Goal: Task Accomplishment & Management: Manage account settings

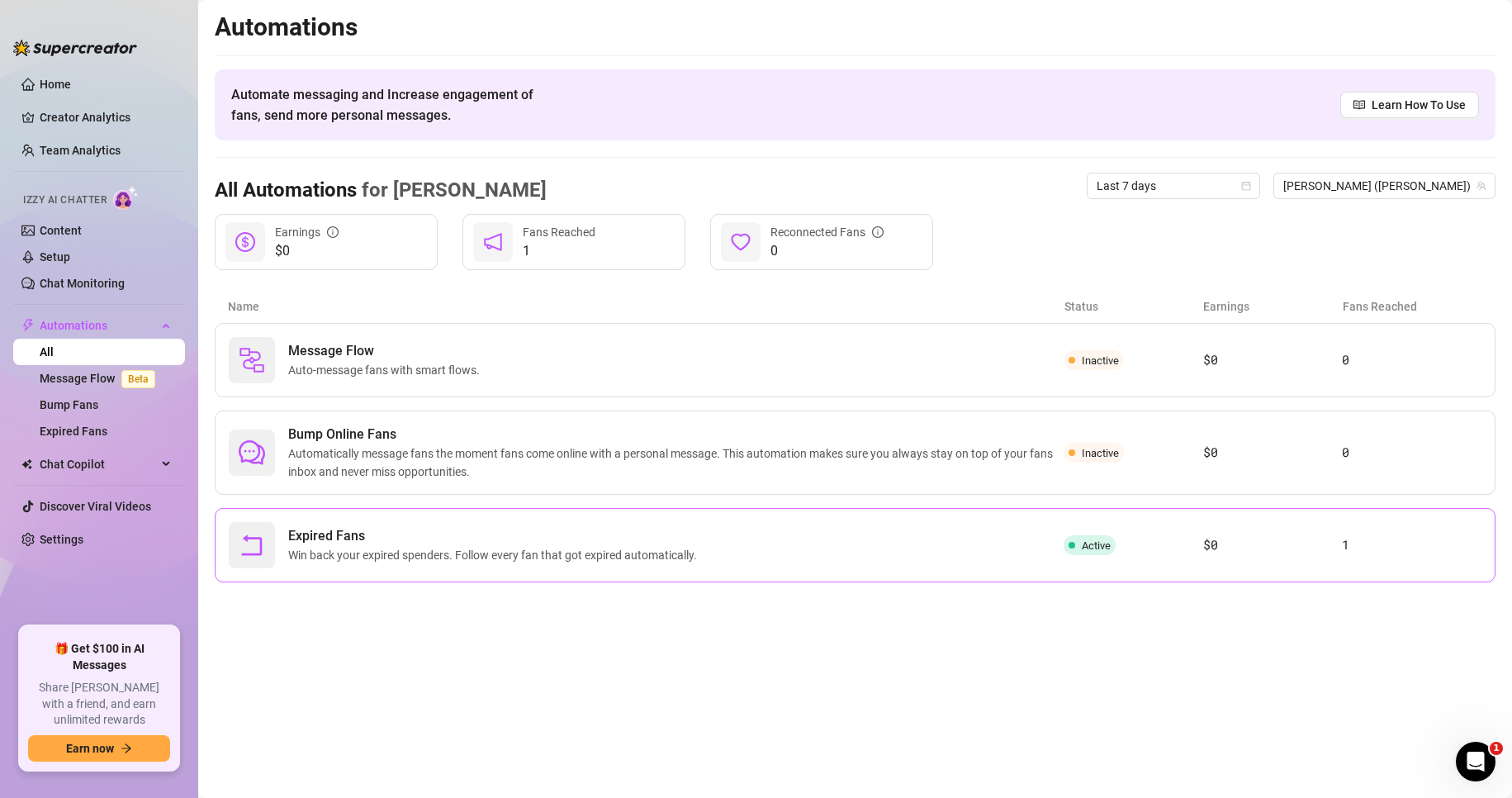
click at [1013, 529] on div "Expired Fans Win back your expired spenders. Follow every fan that got expired …" at bounding box center [647, 545] width 835 height 46
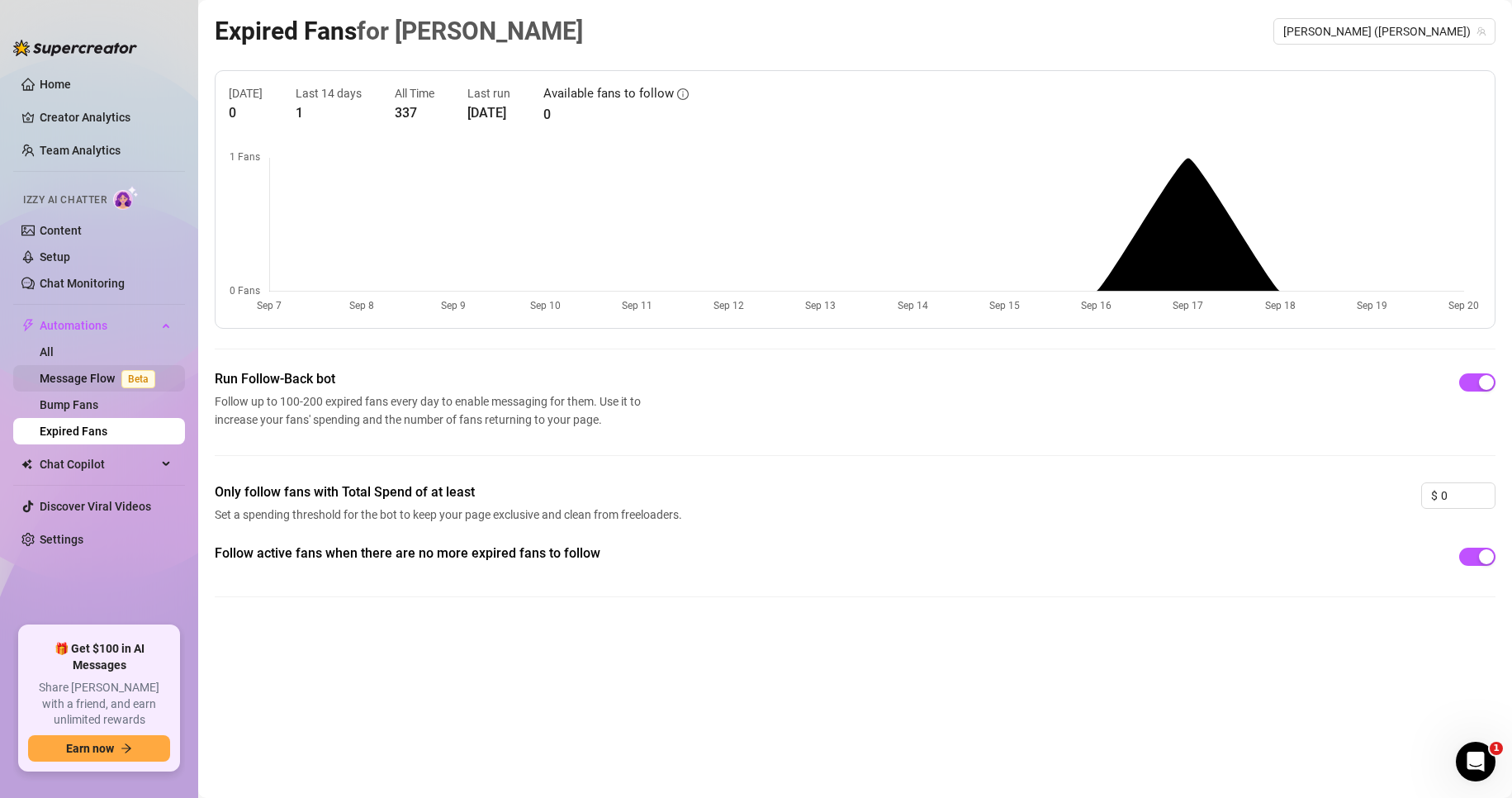
click at [67, 385] on link "Message Flow Beta" at bounding box center [100, 378] width 122 height 13
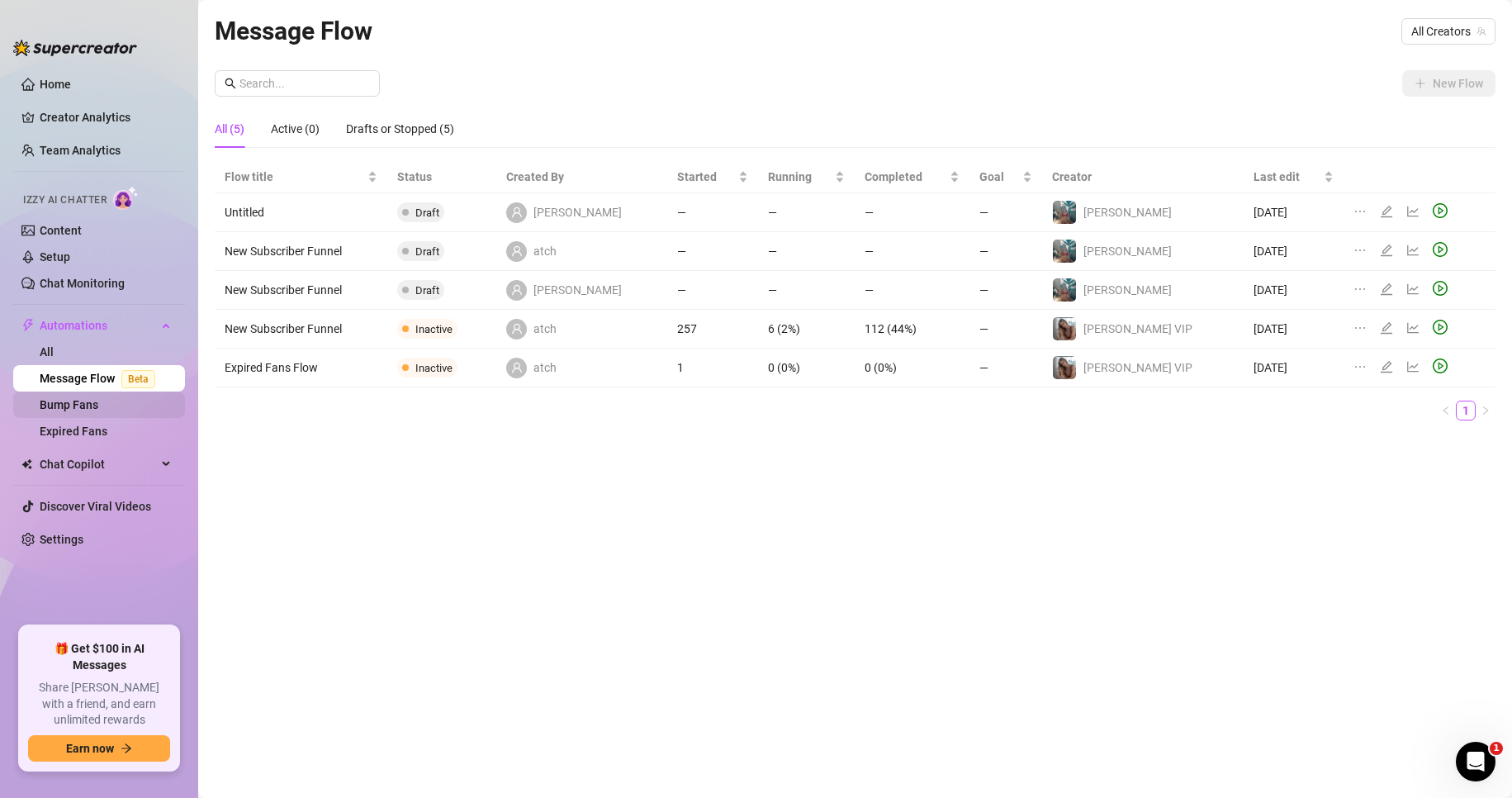
click at [67, 402] on link "Bump Fans" at bounding box center [69, 404] width 59 height 13
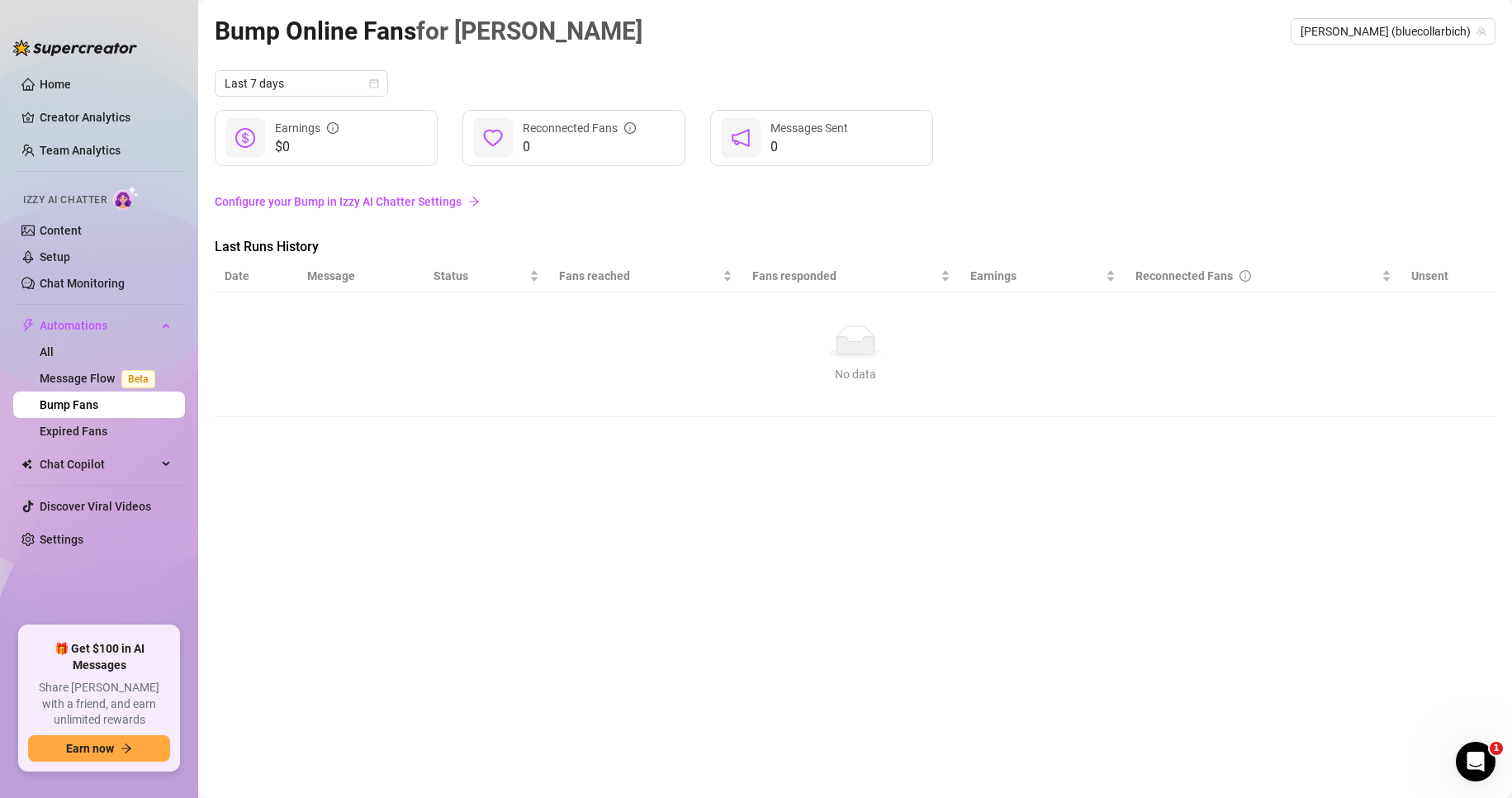
click at [323, 207] on link "Configure your Bump in Izzy AI Chatter Settings" at bounding box center [854, 201] width 1280 height 18
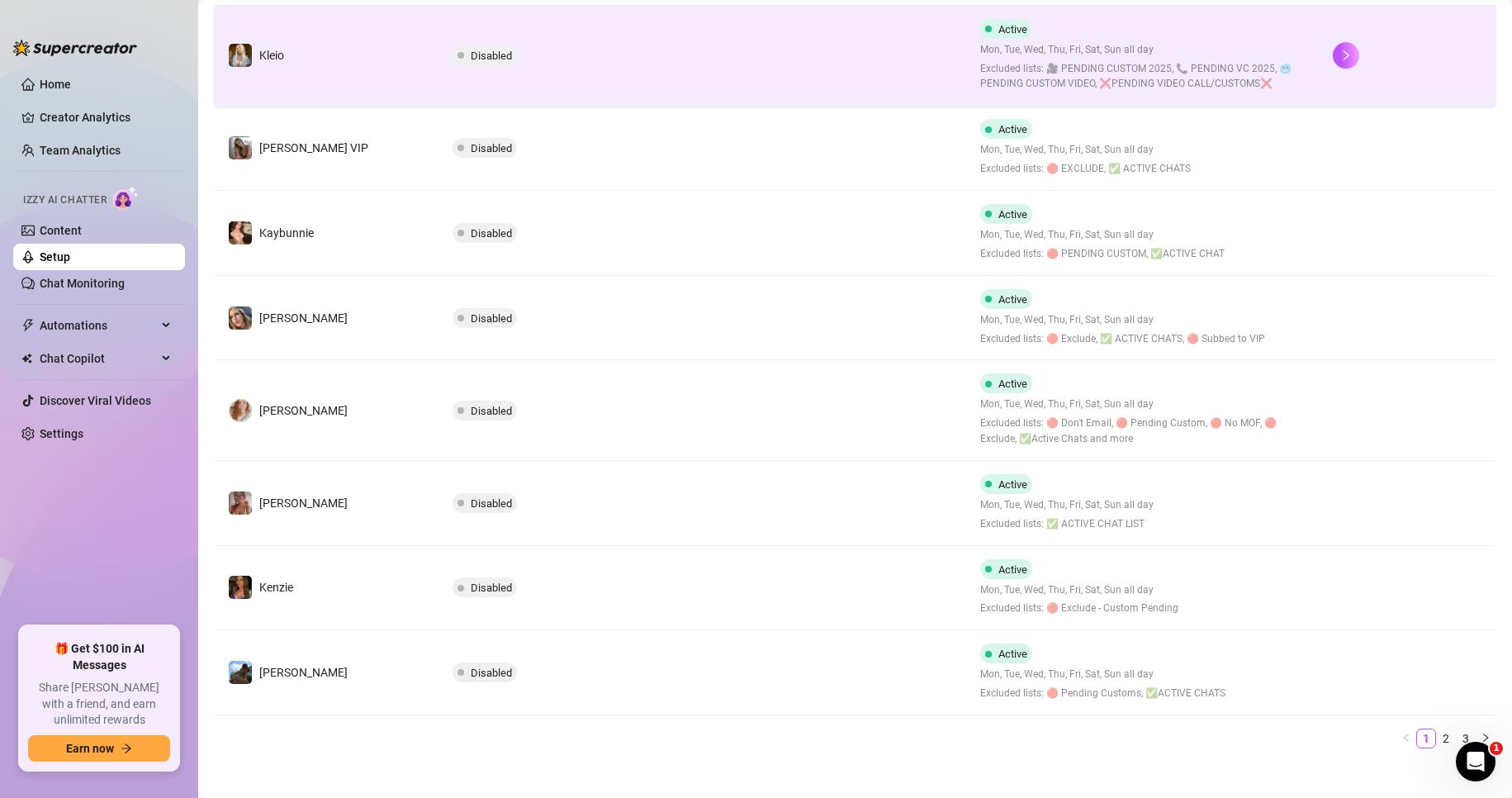
scroll to position [539, 0]
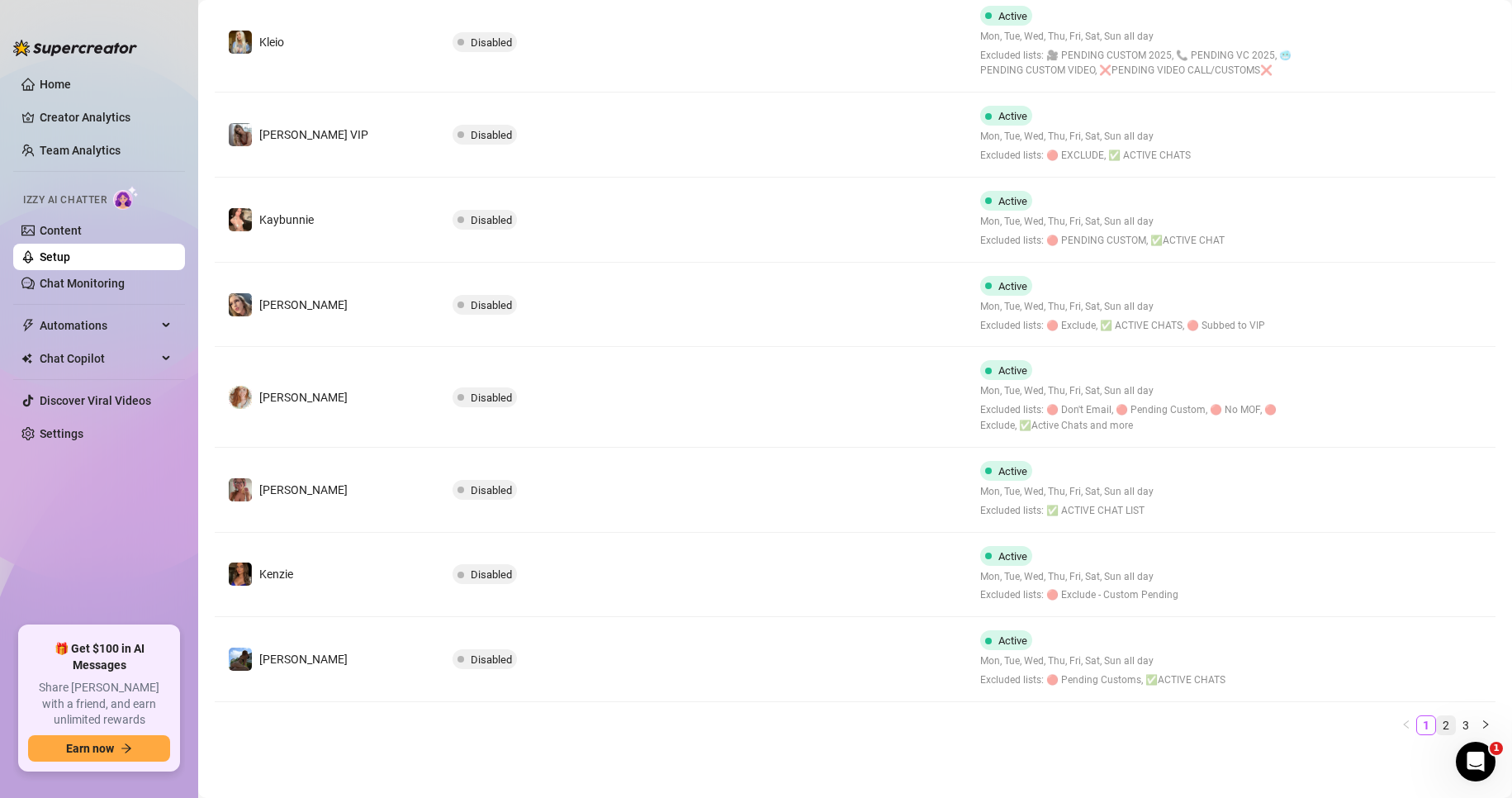
click at [1437, 724] on link "2" at bounding box center [1445, 725] width 18 height 18
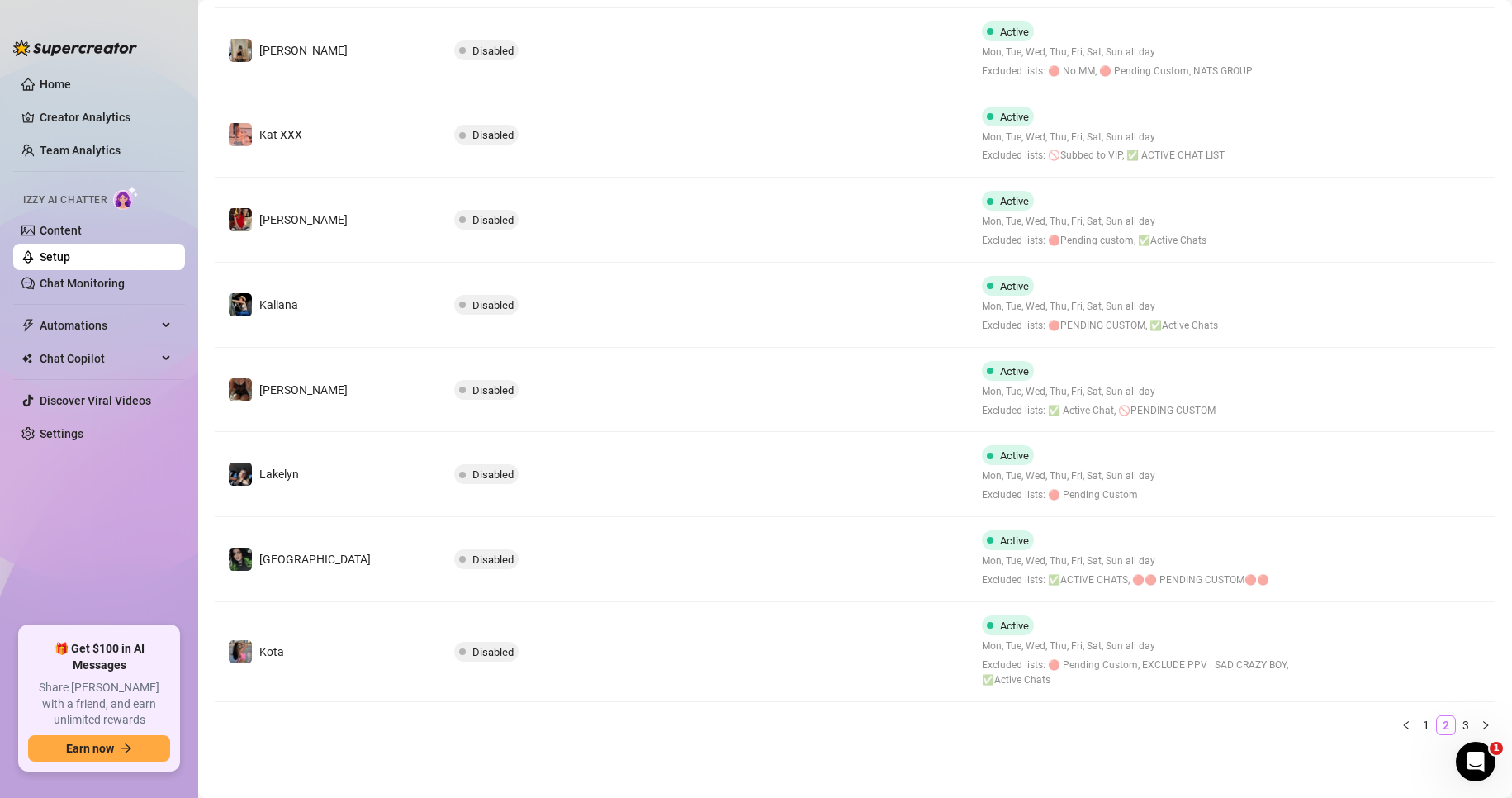
scroll to position [508, 0]
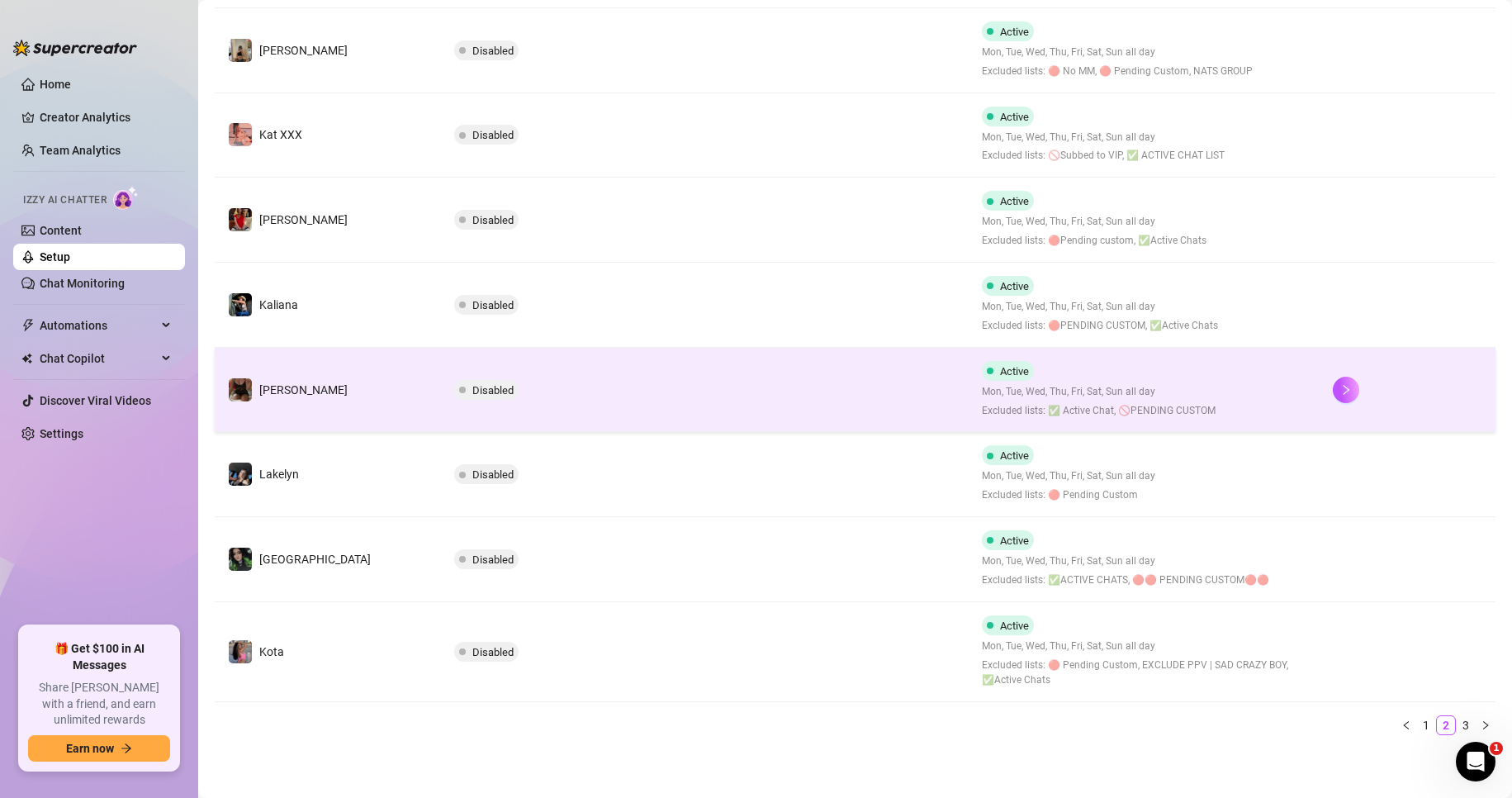
click at [1212, 396] on td "Active Mon, Tue, Wed, Thu, Fri, Sat, Sun all day Excluded lists: ✅ Active Chat,…" at bounding box center [1144, 390] width 352 height 85
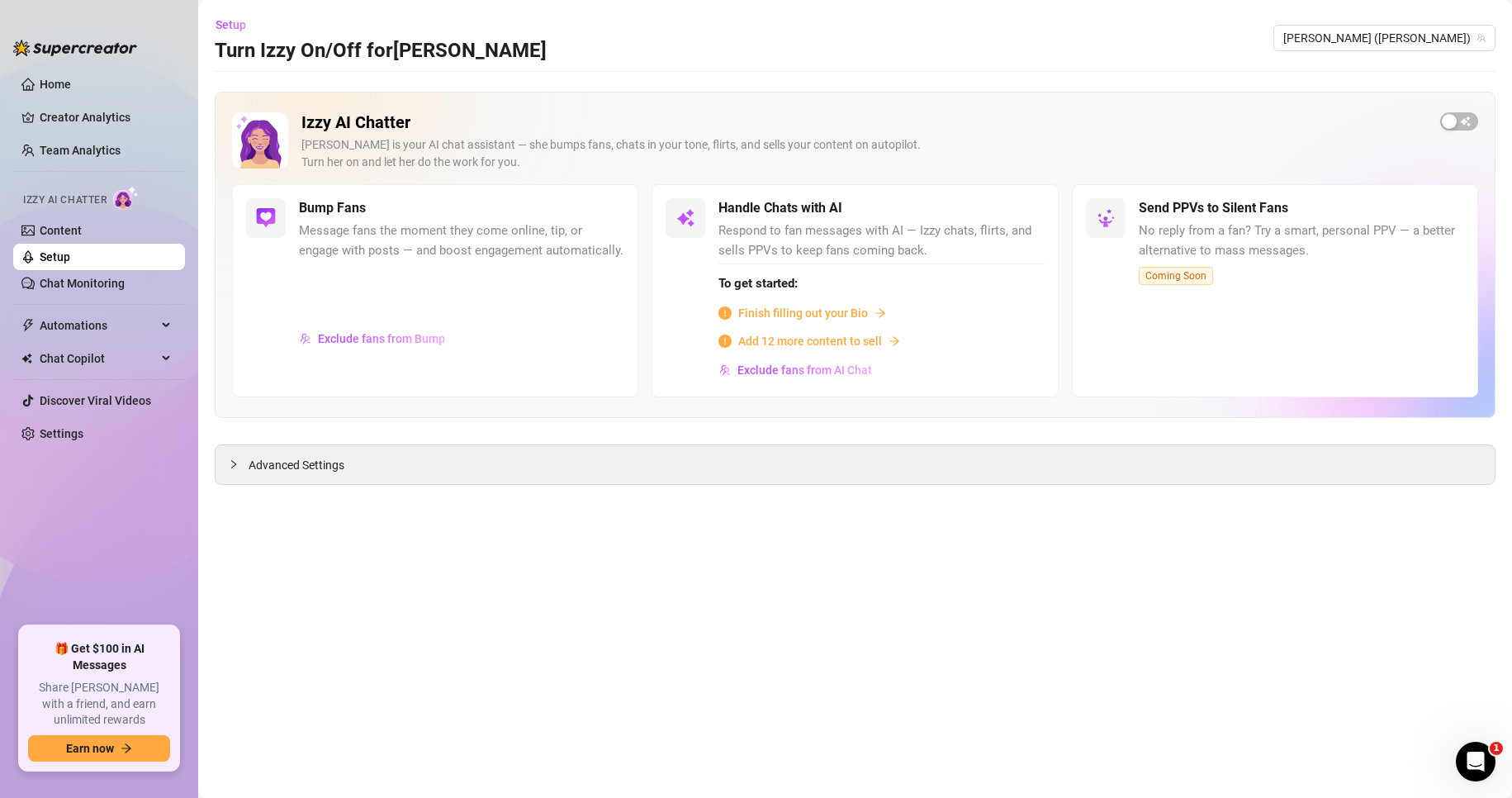
click at [793, 495] on main "Setup Turn Izzy On/Off for [PERSON_NAME] [PERSON_NAME] (lilyrhyia) Izzy AI Chat…" at bounding box center [855, 399] width 1314 height 798
click at [797, 470] on div "Advanced Settings" at bounding box center [855, 464] width 1279 height 39
click at [300, 465] on span "Advanced Settings" at bounding box center [296, 464] width 96 height 18
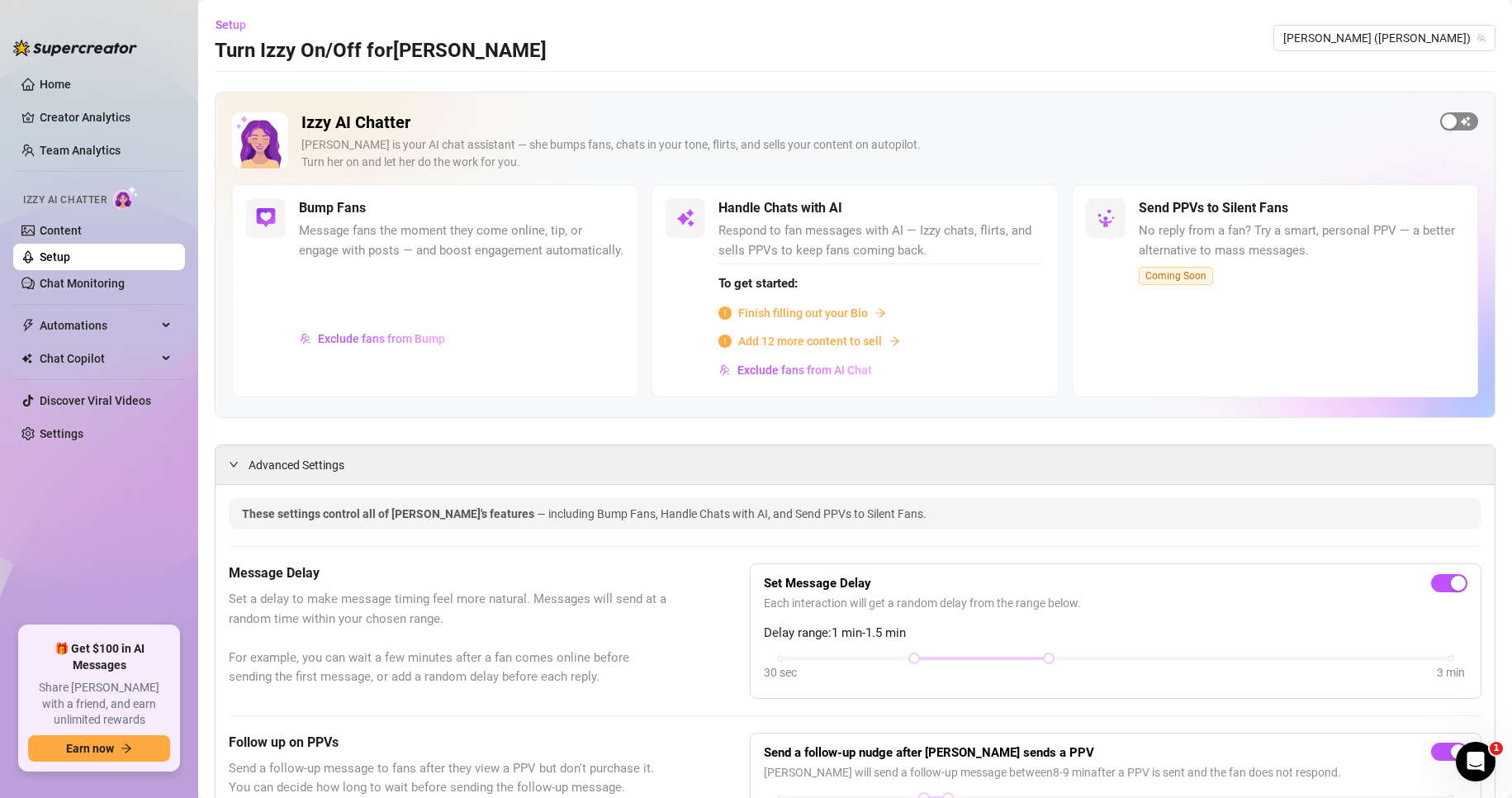
click at [1451, 119] on span "button" at bounding box center [1459, 121] width 38 height 18
click at [1462, 119] on div "button" at bounding box center [1469, 121] width 15 height 15
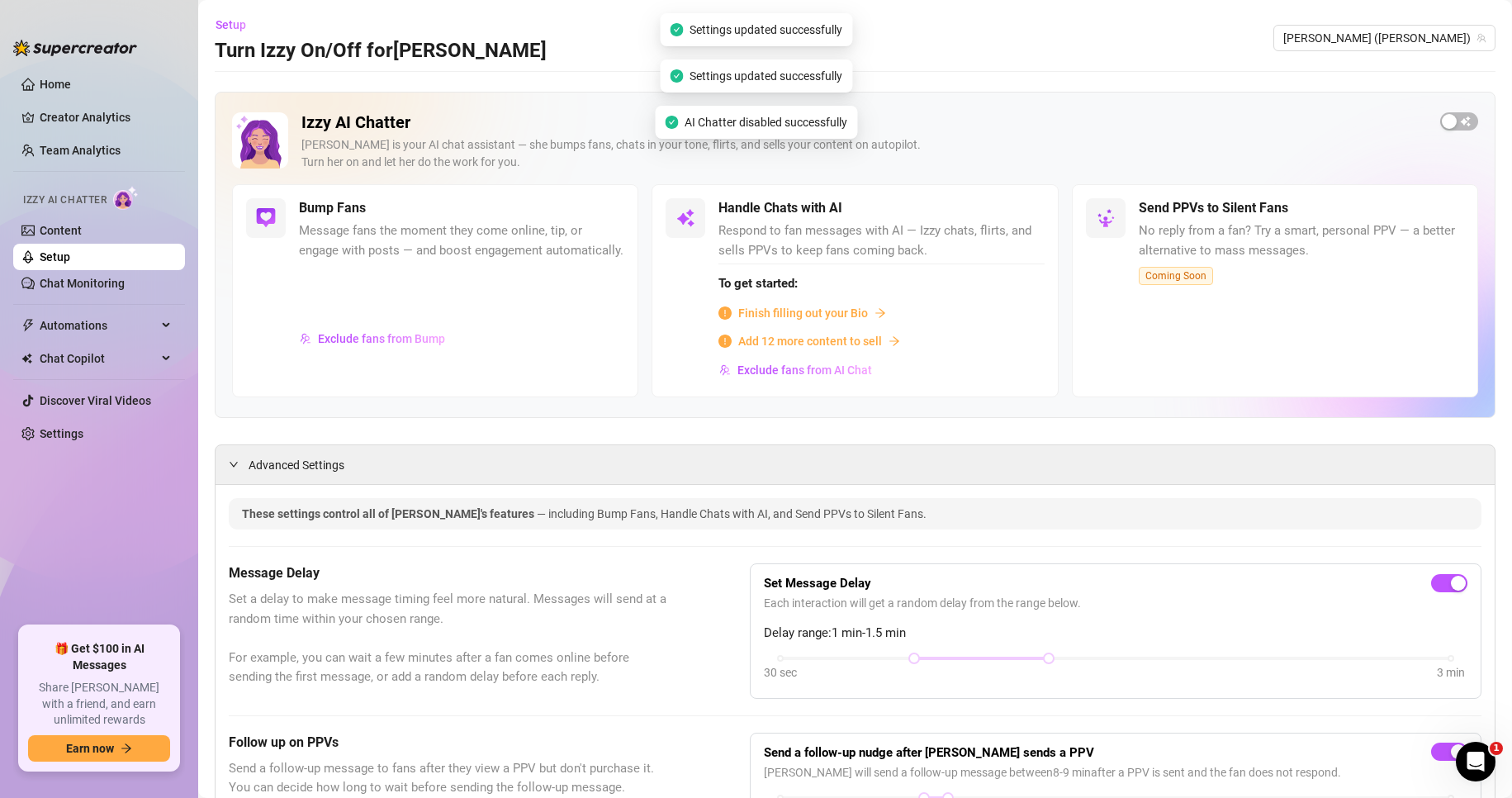
click at [70, 257] on link "Setup" at bounding box center [54, 256] width 30 height 13
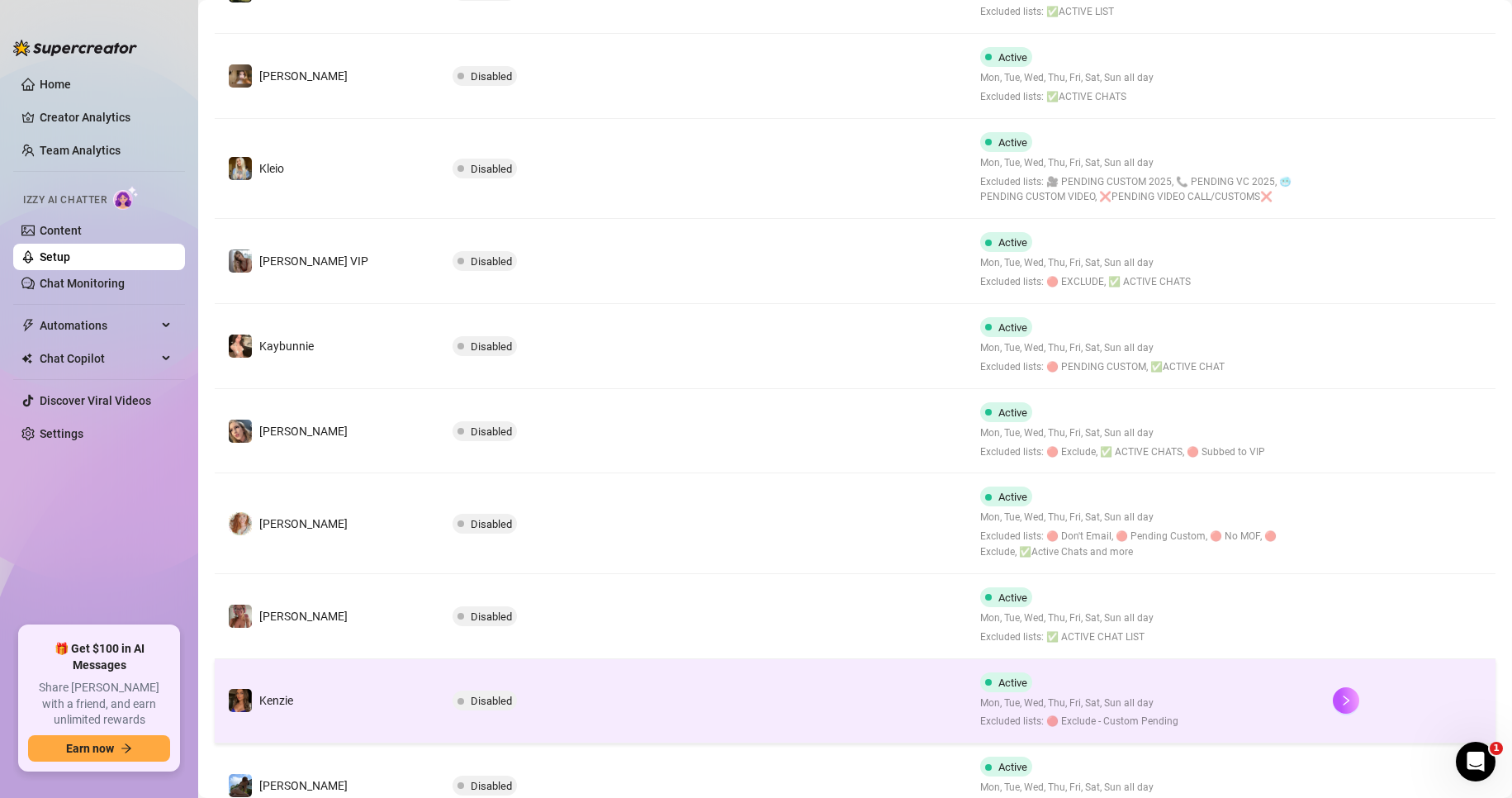
scroll to position [539, 0]
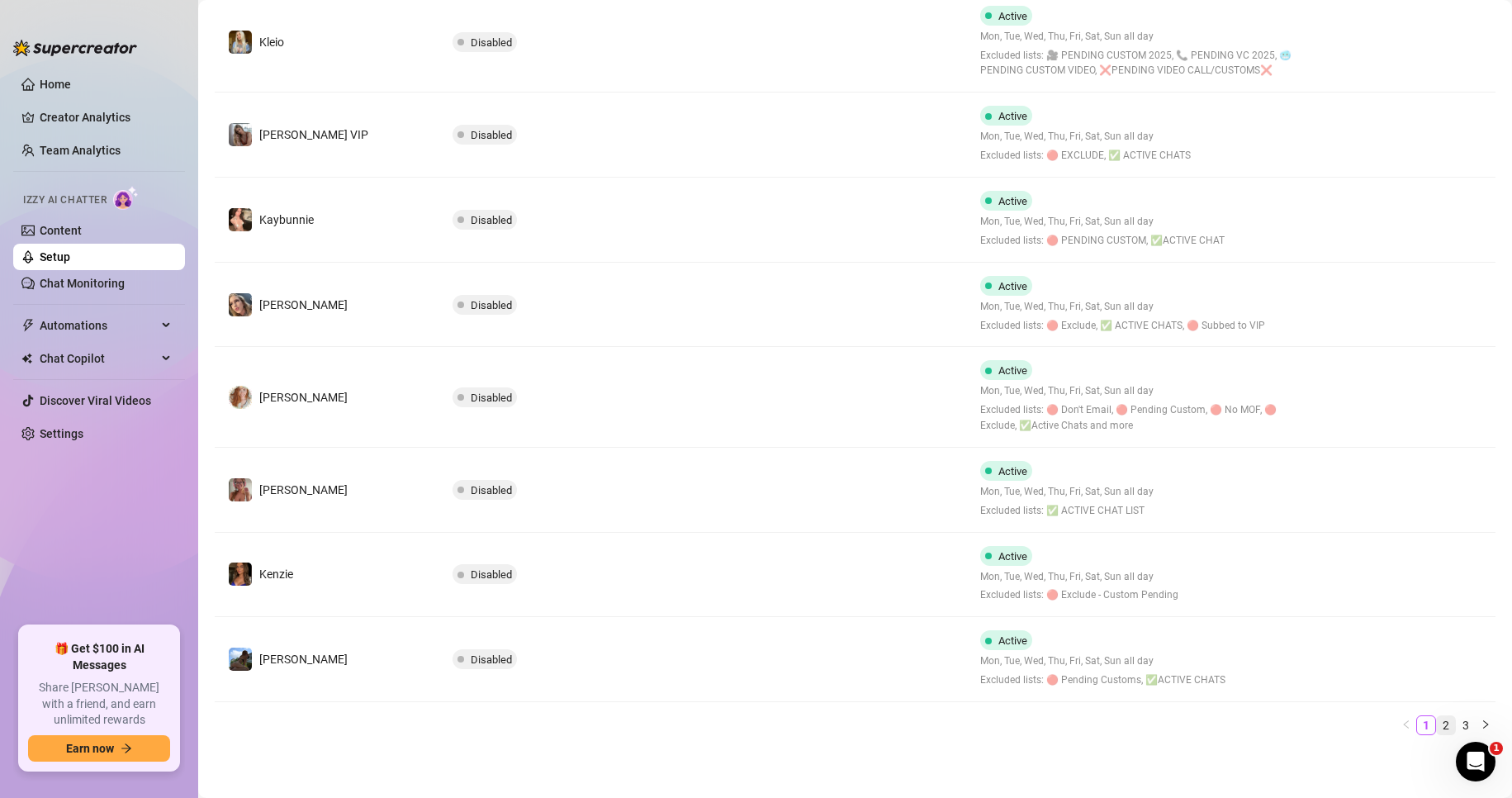
click at [1437, 719] on link "2" at bounding box center [1445, 725] width 18 height 18
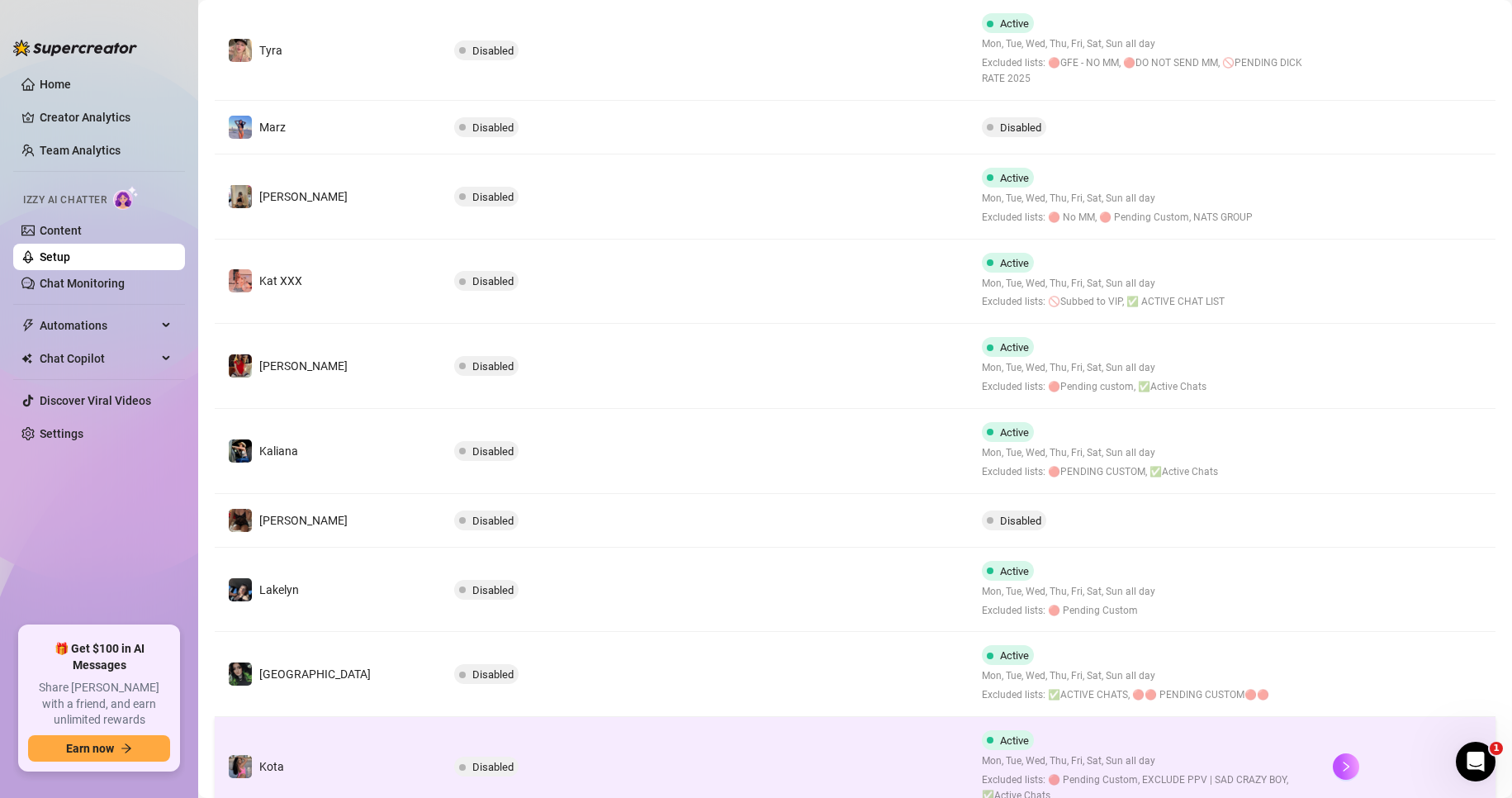
scroll to position [477, 0]
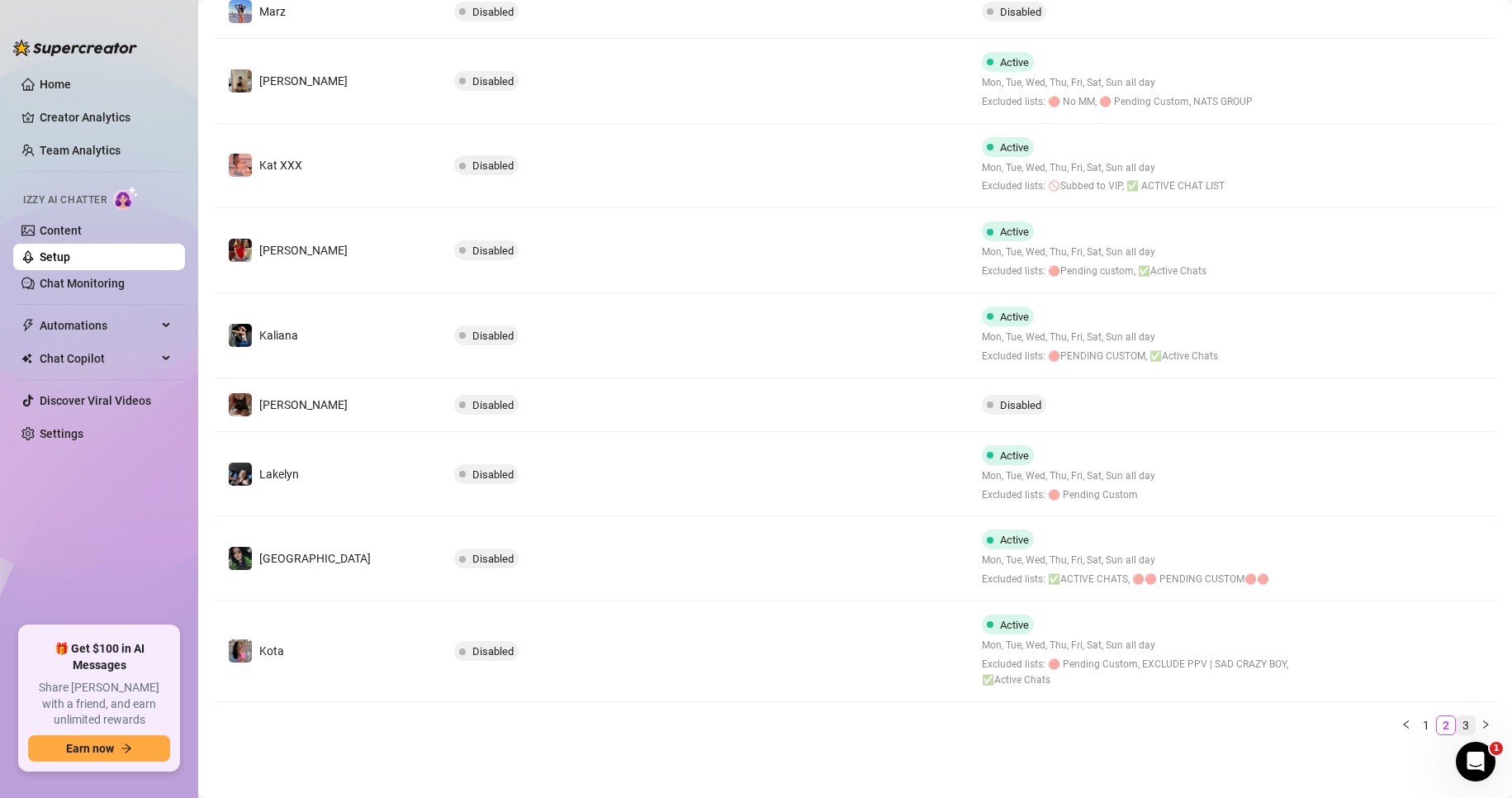
click at [1458, 726] on link "3" at bounding box center [1465, 725] width 18 height 18
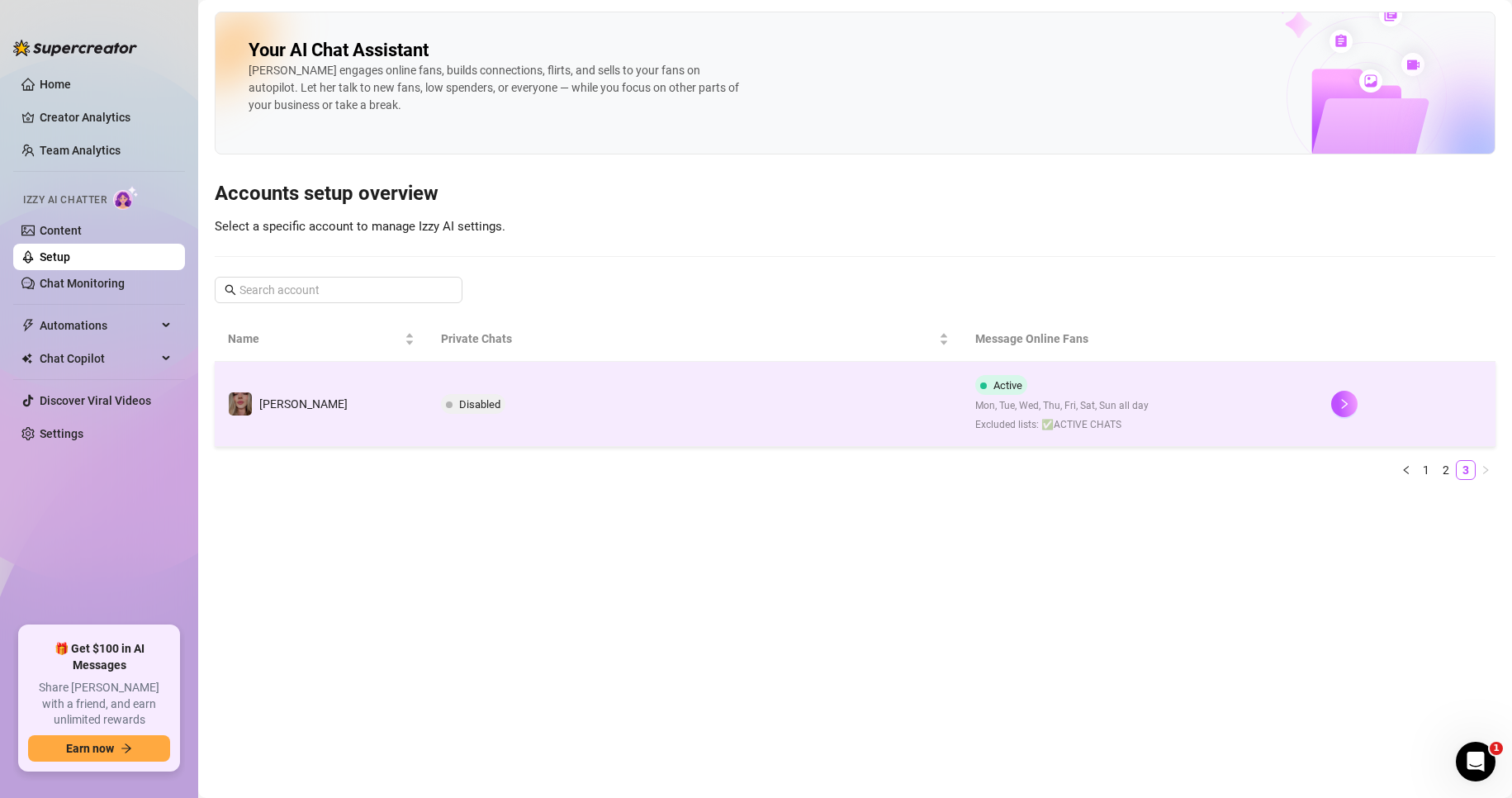
click at [1293, 408] on td "Active Mon, Tue, Wed, Thu, Fri, Sat, Sun all day Excluded lists: ✅ACTIVE CHATS" at bounding box center [1140, 404] width 356 height 85
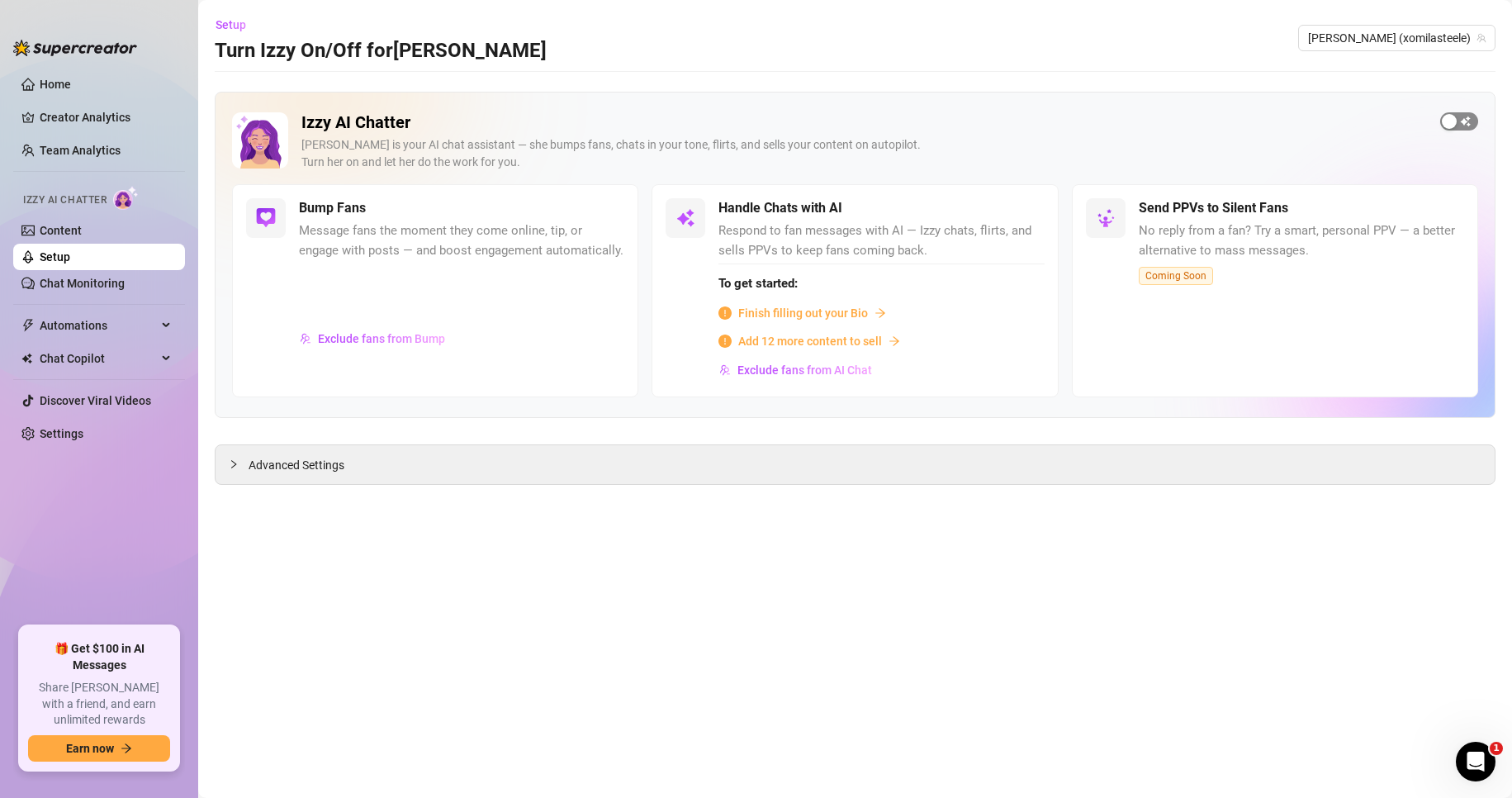
click at [1470, 116] on span "button" at bounding box center [1459, 121] width 38 height 18
click at [1470, 116] on div "button" at bounding box center [1469, 121] width 15 height 15
